Goal: Transaction & Acquisition: Purchase product/service

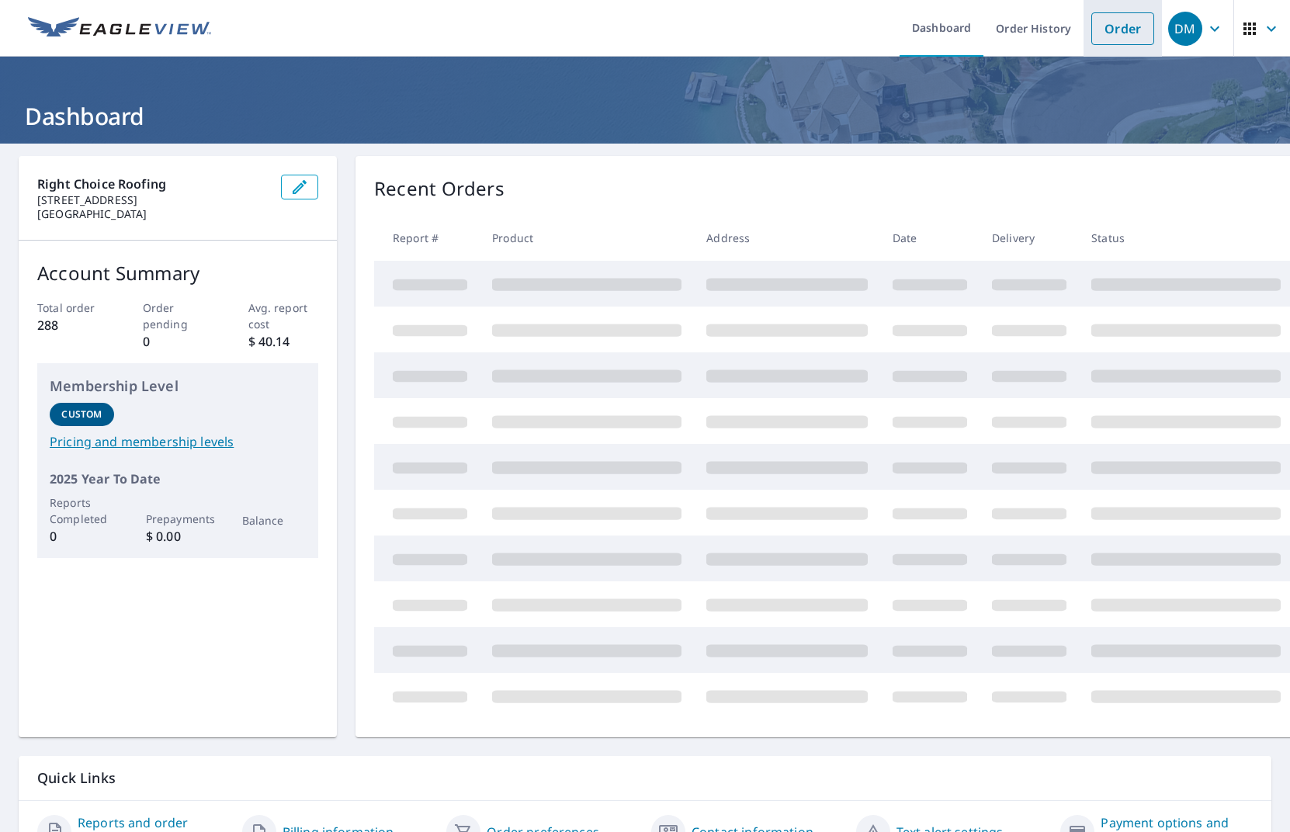
click at [1128, 37] on link "Order" at bounding box center [1122, 28] width 63 height 33
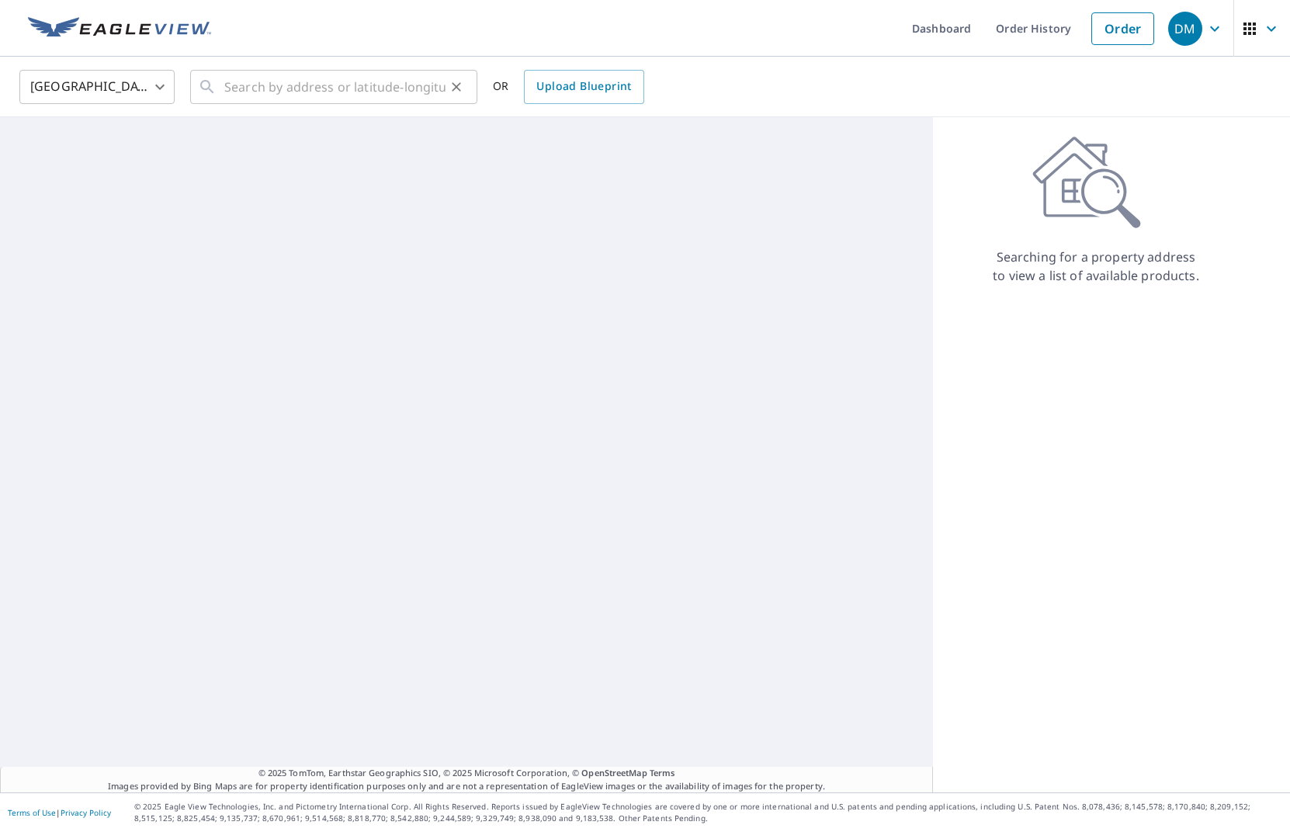
drag, startPoint x: 277, startPoint y: 77, endPoint x: 274, endPoint y: 90, distance: 13.6
click at [277, 77] on input "text" at bounding box center [334, 86] width 221 height 43
click at [274, 90] on input "text" at bounding box center [334, 86] width 221 height 43
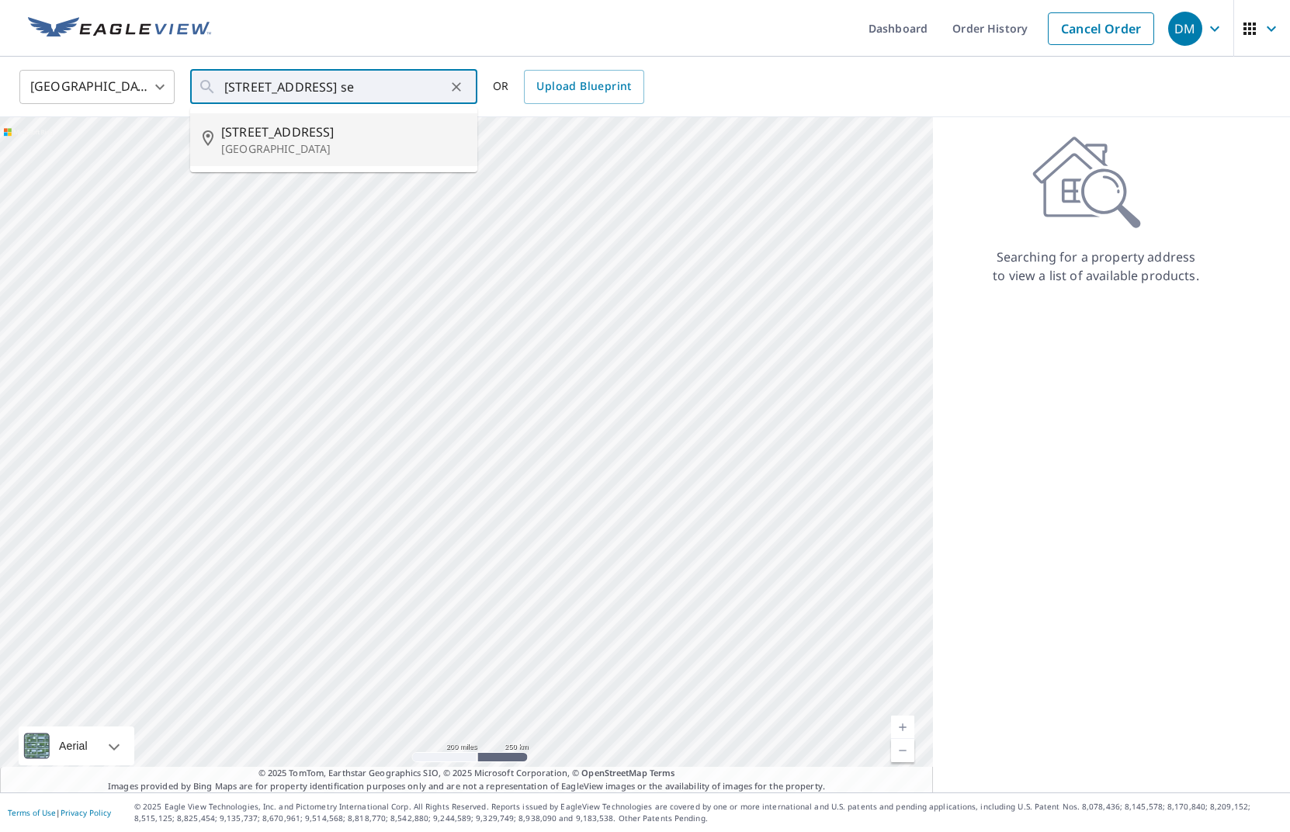
click at [248, 145] on p "[GEOGRAPHIC_DATA]" at bounding box center [343, 149] width 244 height 16
type input "[STREET_ADDRESS]"
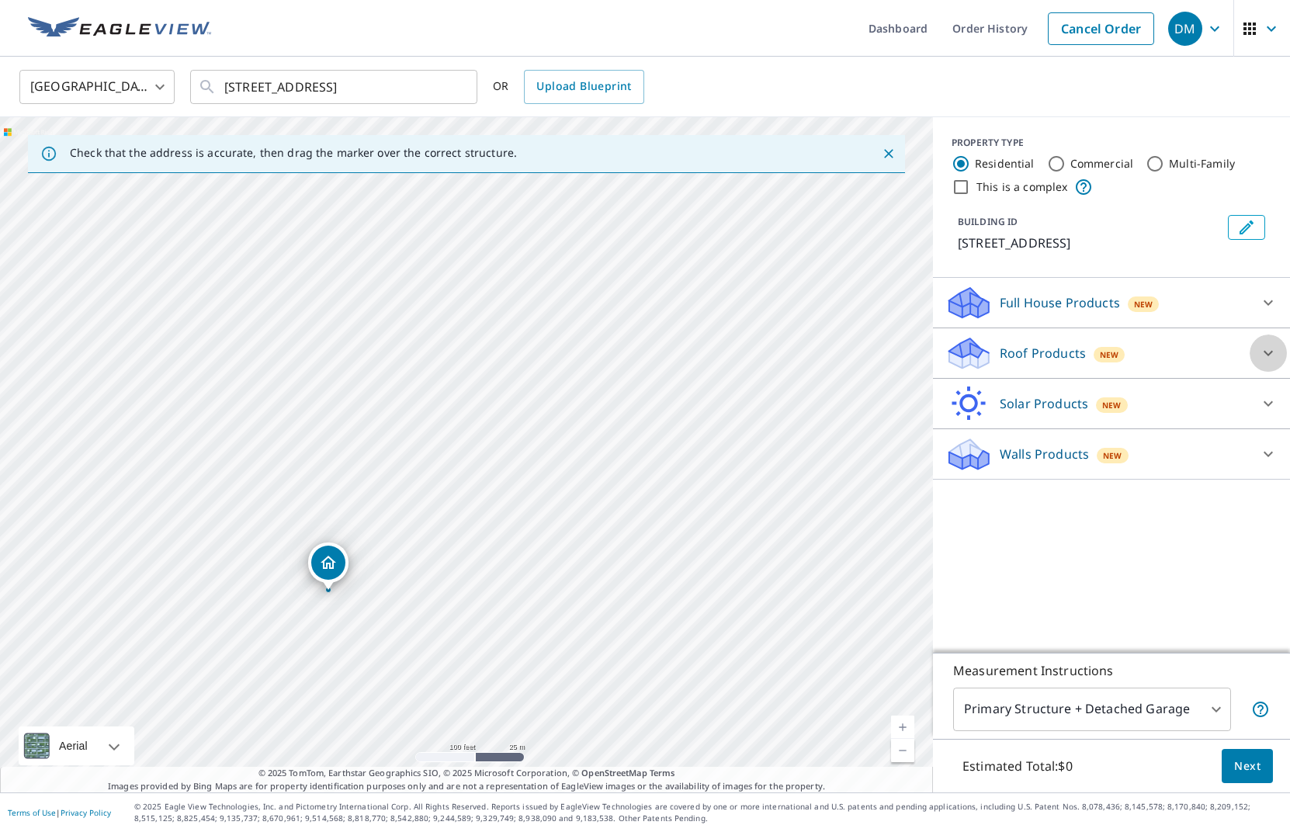
click at [1267, 352] on icon at bounding box center [1268, 353] width 19 height 19
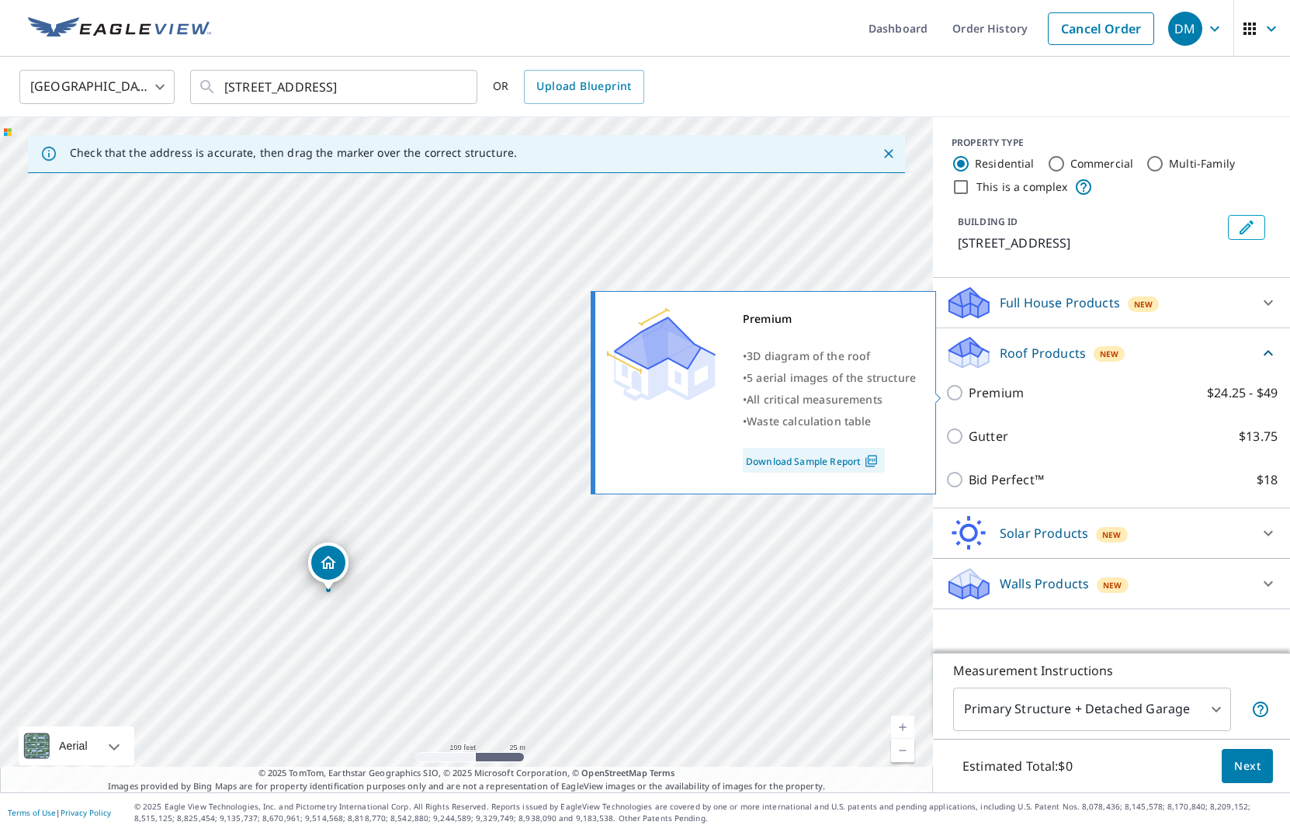
click at [962, 397] on input "Premium $24.25 - $49" at bounding box center [956, 392] width 23 height 19
checkbox input "true"
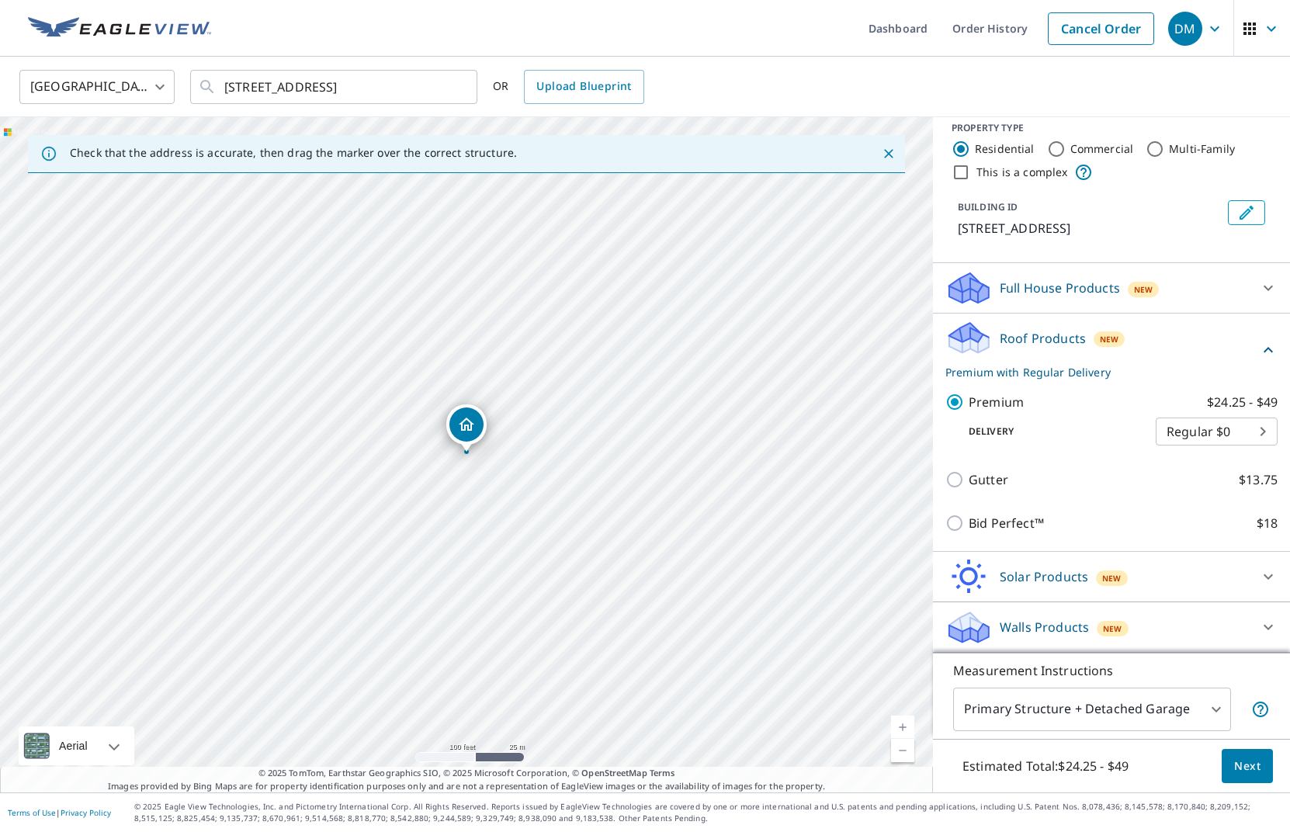
scroll to position [15, 0]
click at [1238, 769] on span "Next" at bounding box center [1247, 766] width 26 height 19
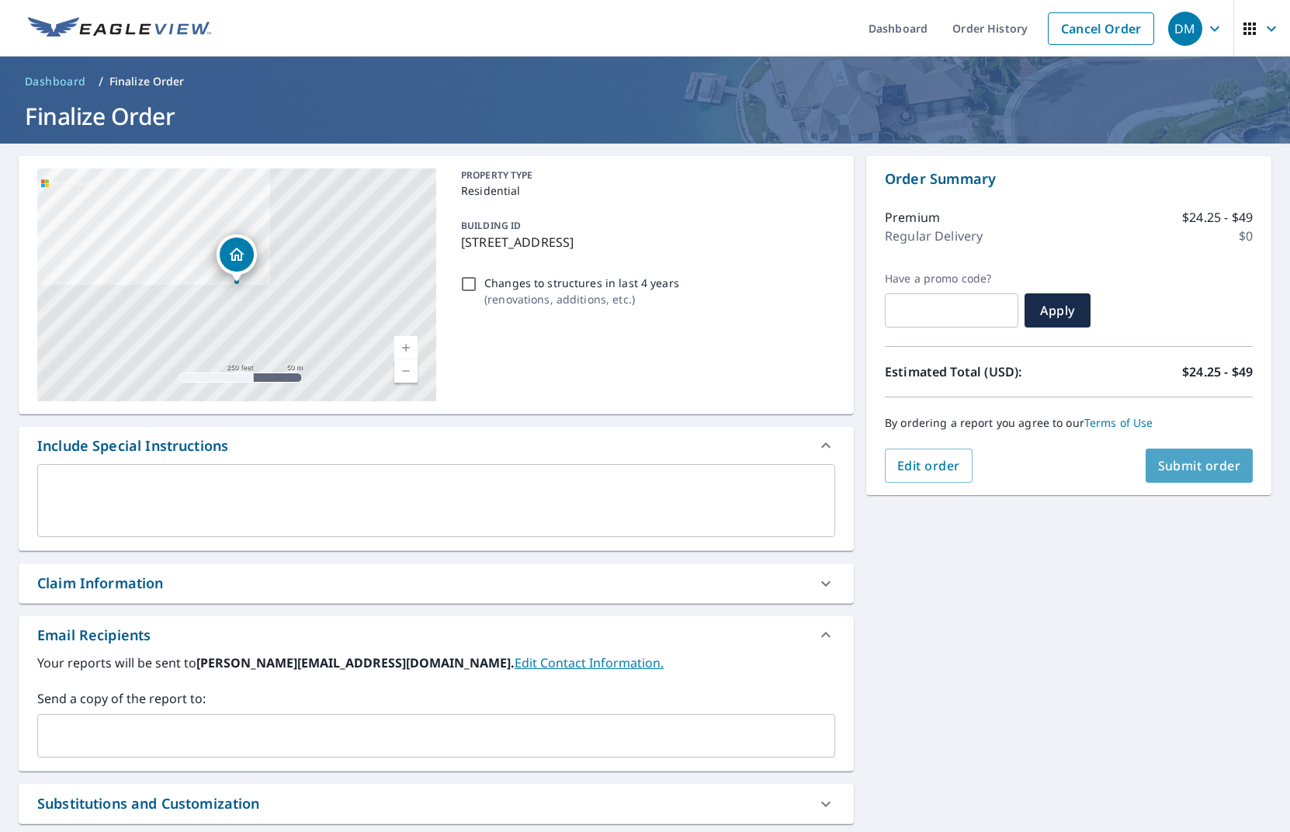
click at [1190, 457] on span "Submit order" at bounding box center [1199, 465] width 83 height 17
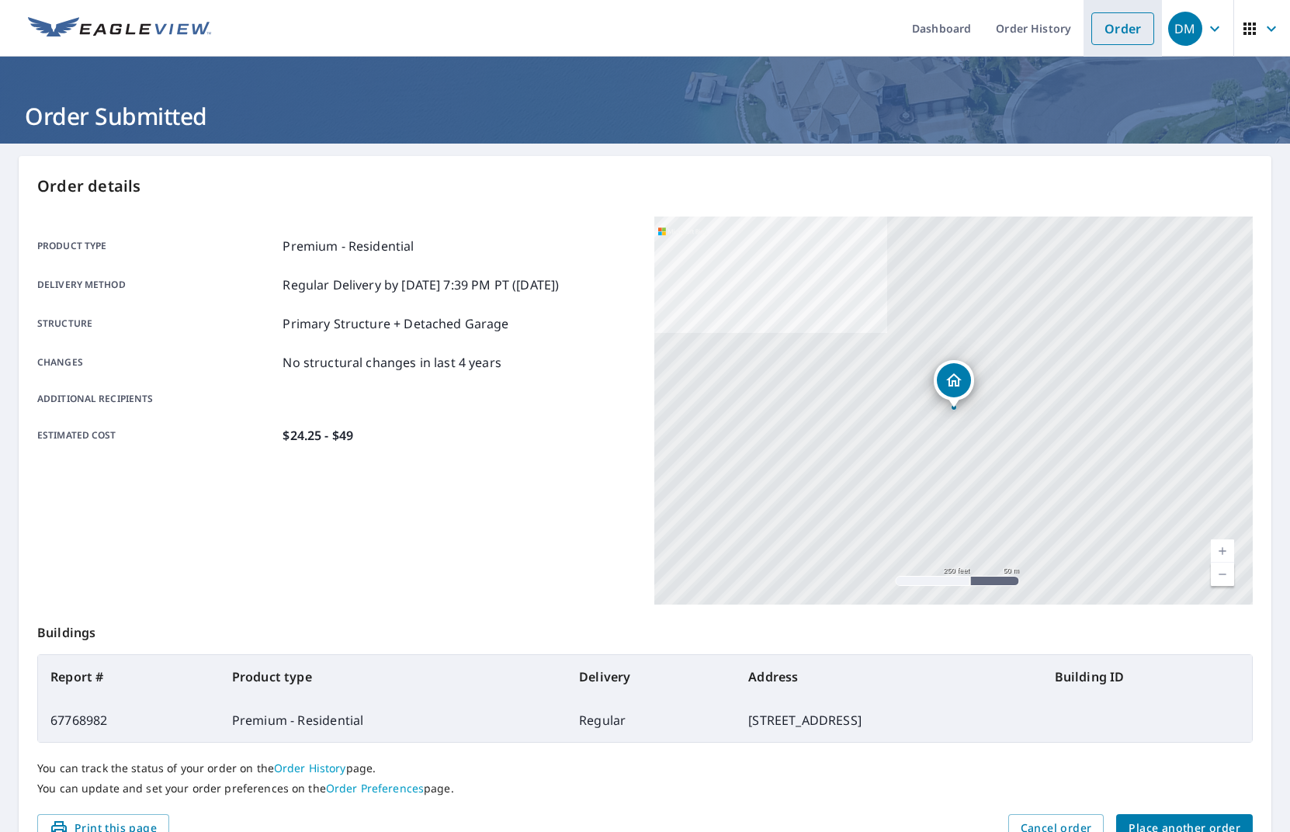
click at [1119, 33] on link "Order" at bounding box center [1122, 28] width 63 height 33
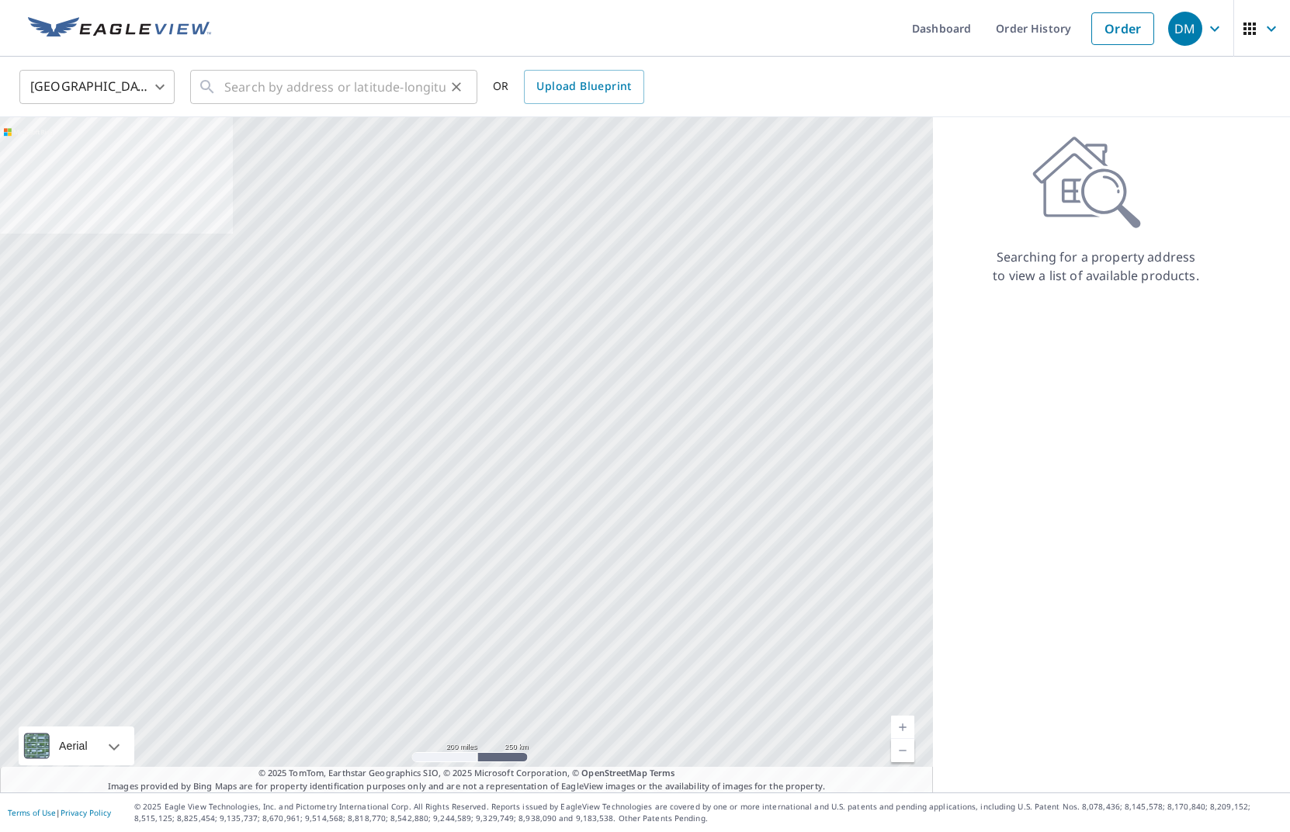
click at [255, 86] on input "text" at bounding box center [334, 86] width 221 height 43
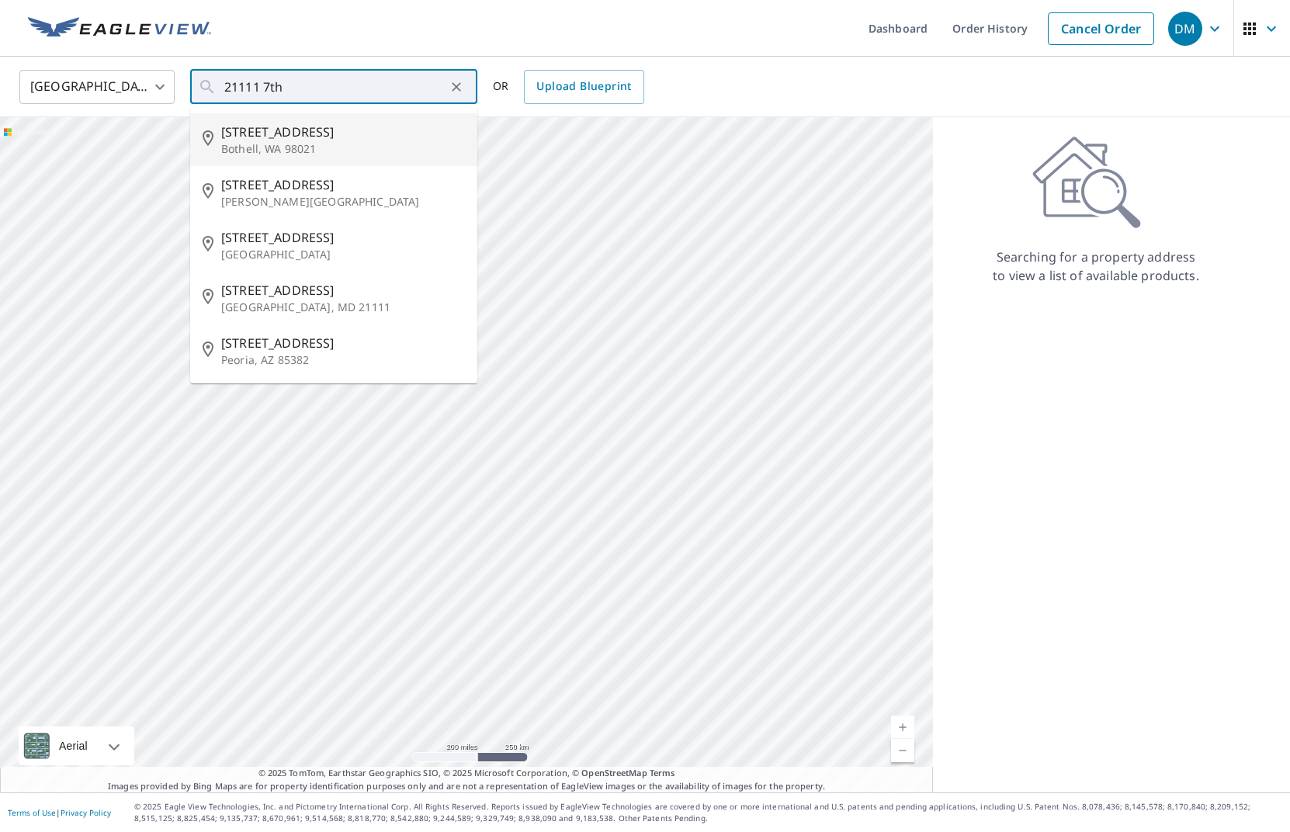
click at [264, 143] on p "Bothell, WA 98021" at bounding box center [343, 149] width 244 height 16
type input "[STREET_ADDRESS]"
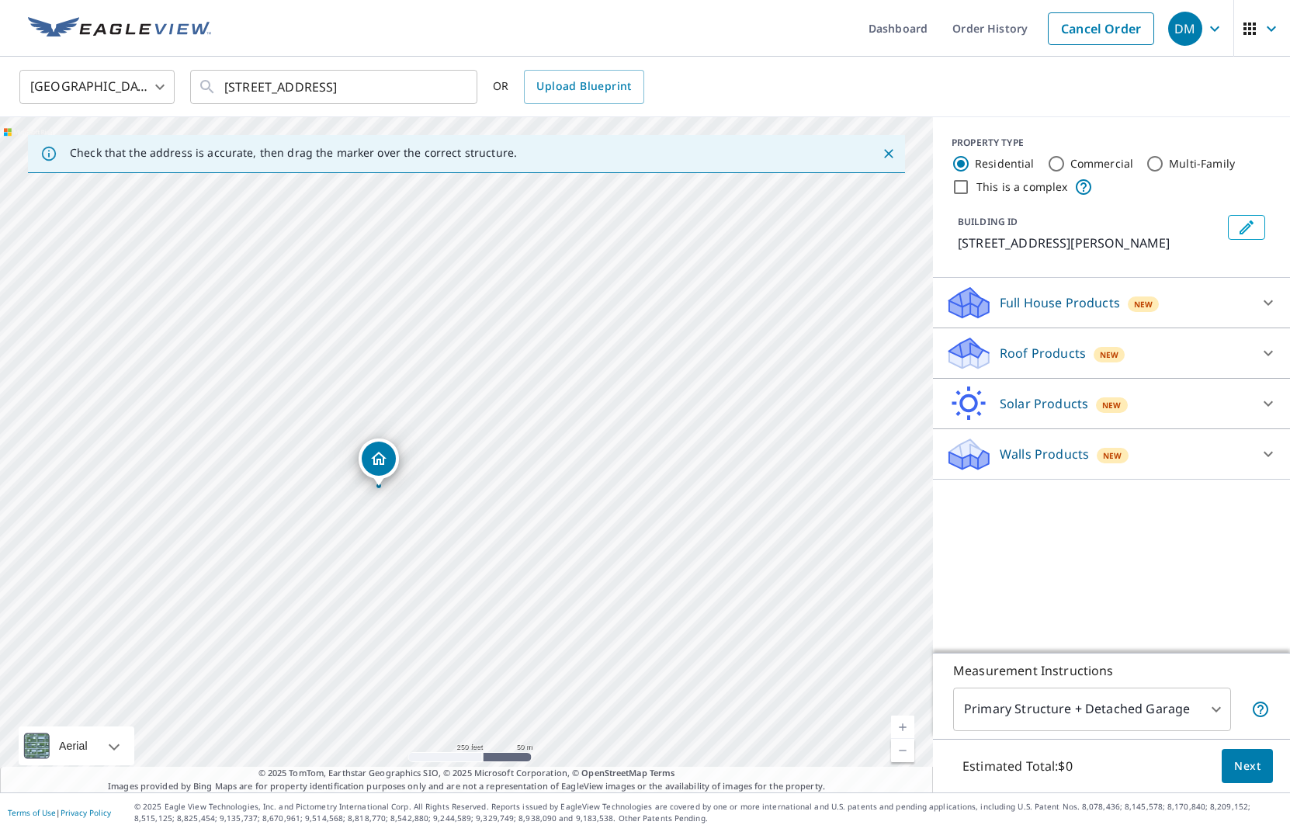
click at [1268, 351] on icon at bounding box center [1268, 353] width 19 height 19
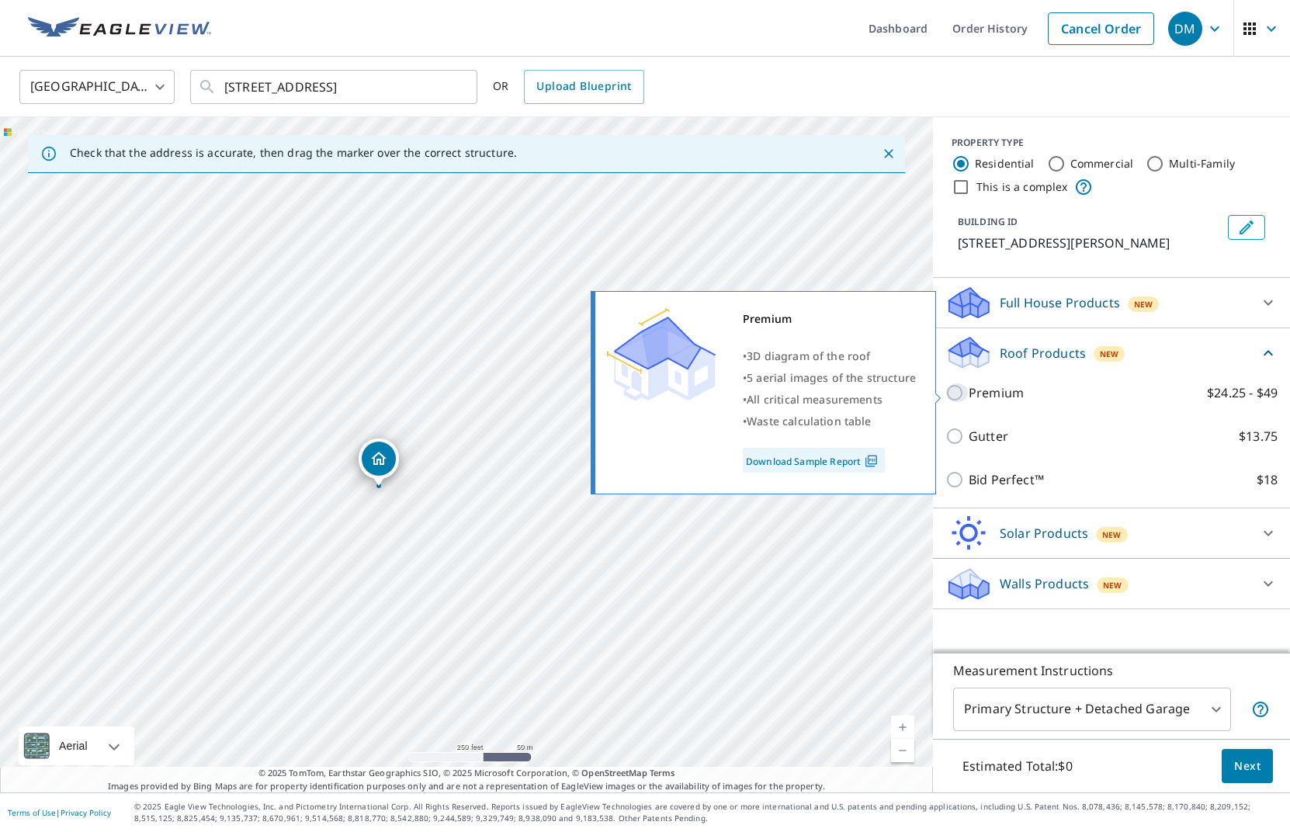
click at [957, 395] on input "Premium $24.25 - $49" at bounding box center [956, 392] width 23 height 19
checkbox input "true"
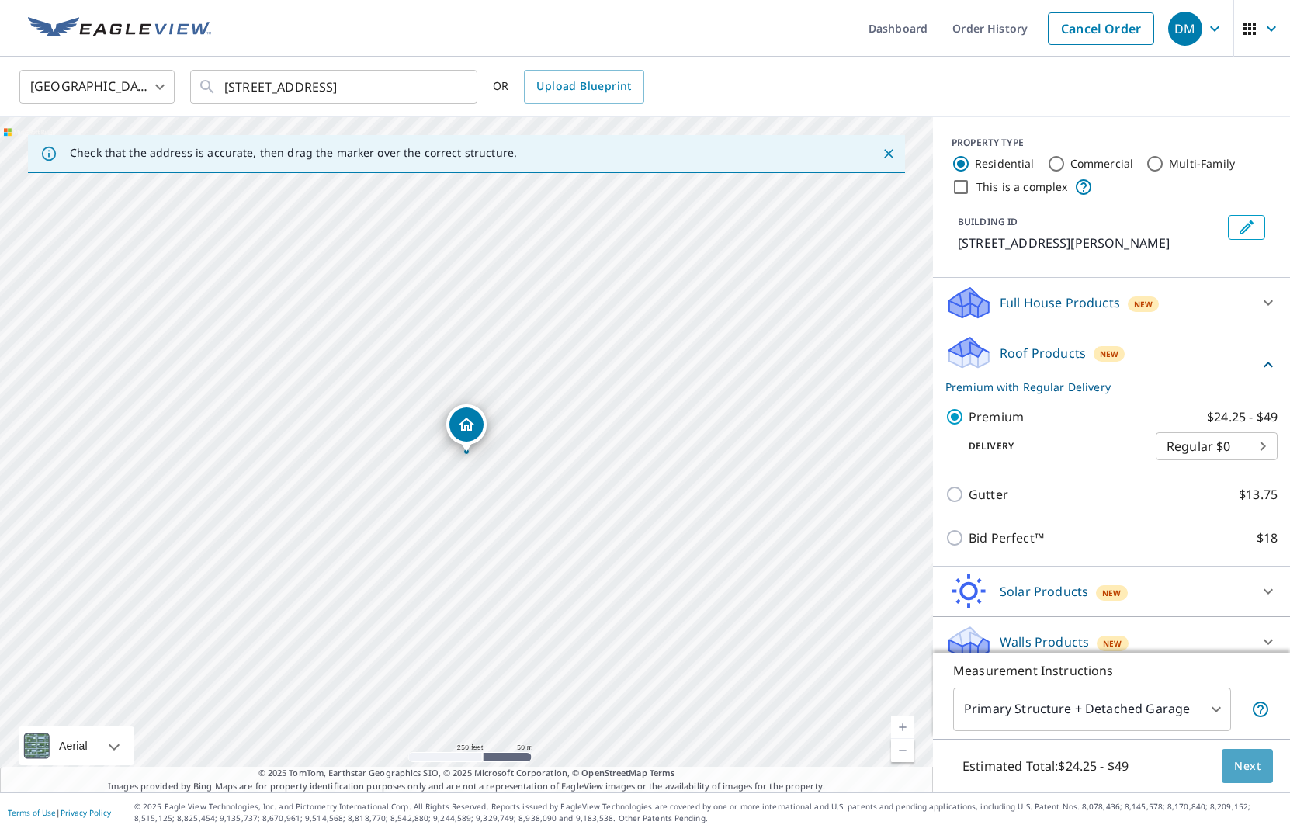
click at [1244, 764] on span "Next" at bounding box center [1247, 766] width 26 height 19
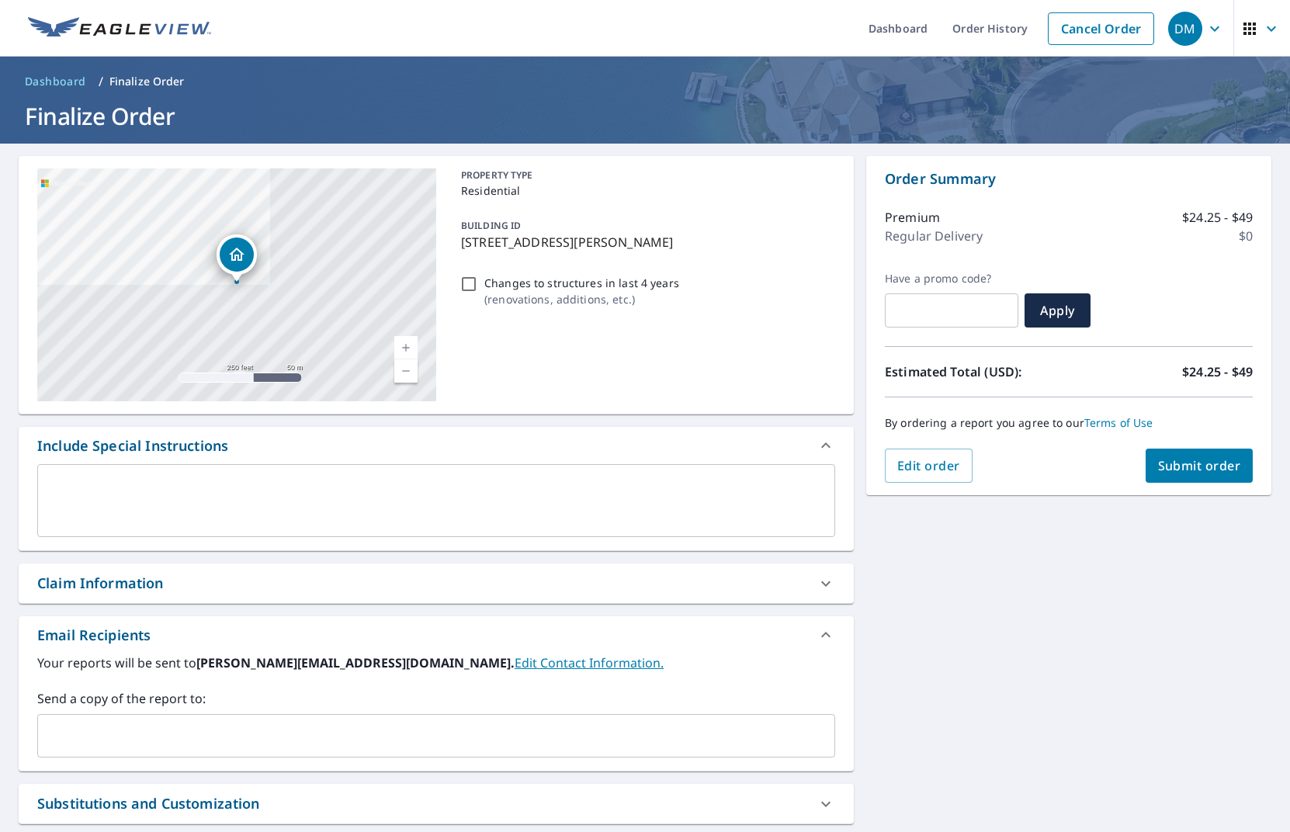
click at [1221, 466] on span "Submit order" at bounding box center [1199, 465] width 83 height 17
